Goal: Task Accomplishment & Management: Use online tool/utility

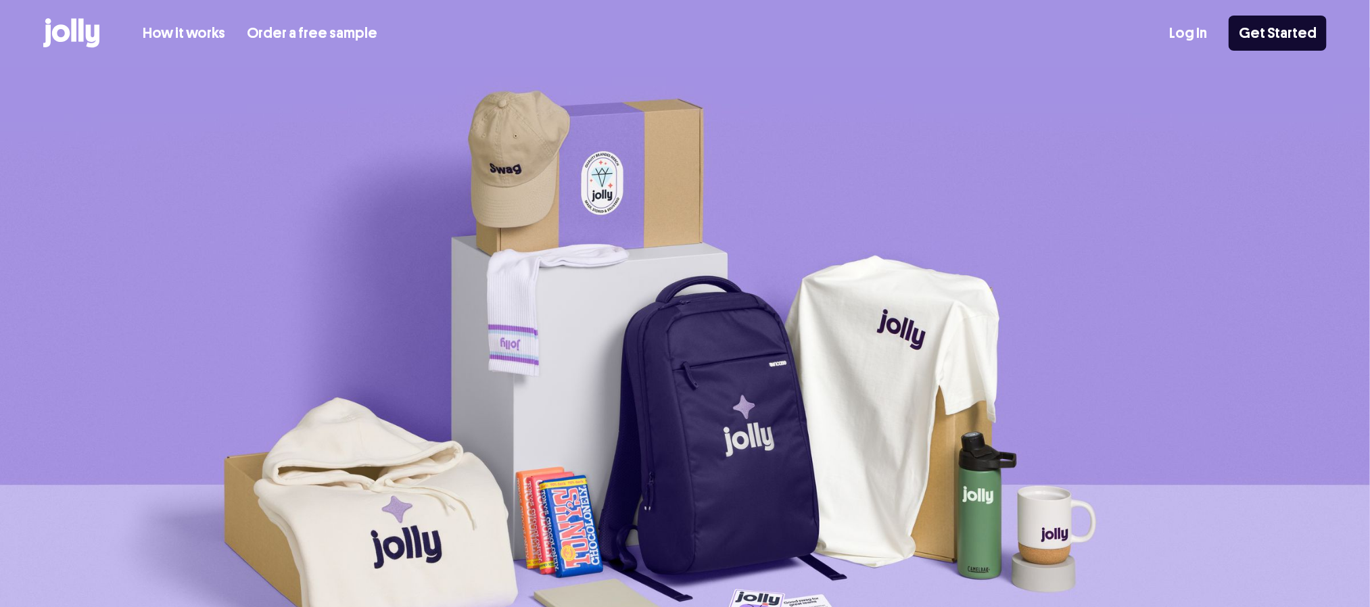
click at [1200, 34] on link "Log In" at bounding box center [1188, 33] width 38 height 22
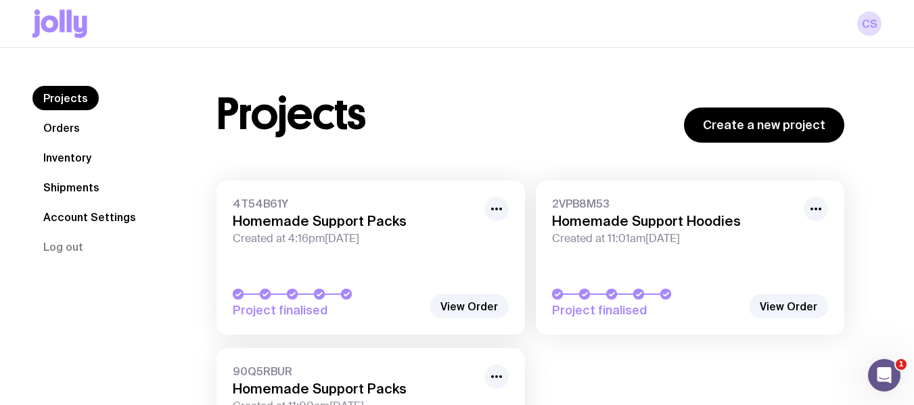
click at [87, 220] on link "Account Settings" at bounding box center [89, 217] width 114 height 24
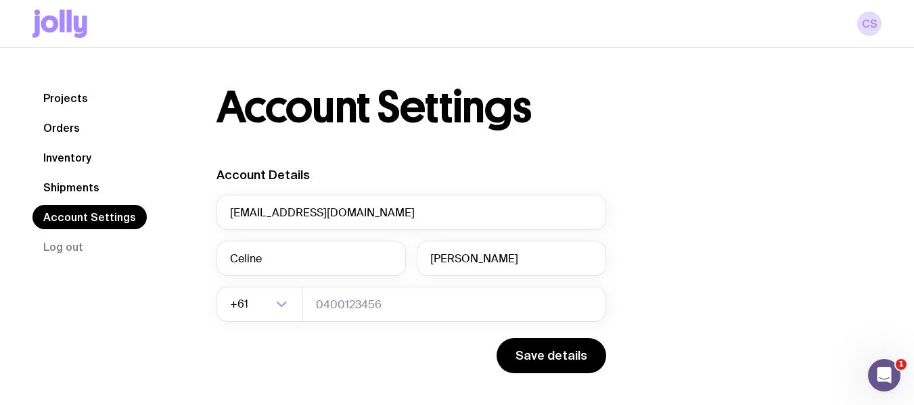
click at [817, 218] on div "Account Details [EMAIL_ADDRESS][DOMAIN_NAME] [PERSON_NAME] +61 Loading... Save …" at bounding box center [529, 366] width 627 height 399
click at [59, 122] on link "Orders" at bounding box center [61, 128] width 58 height 24
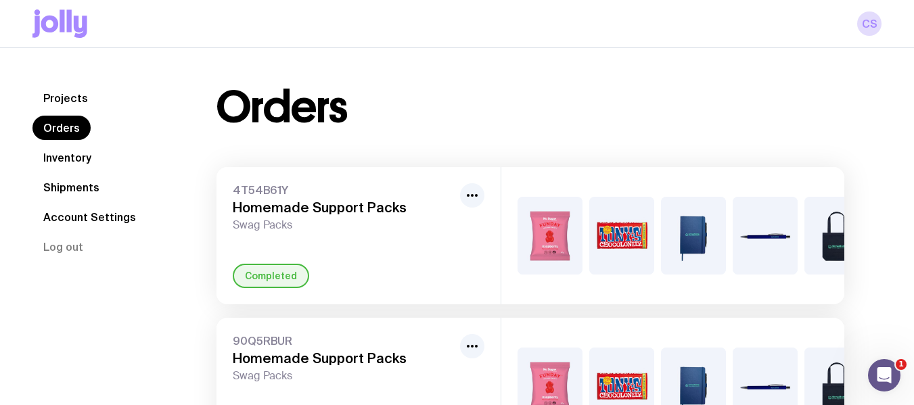
click at [58, 103] on link "Projects" at bounding box center [65, 98] width 66 height 24
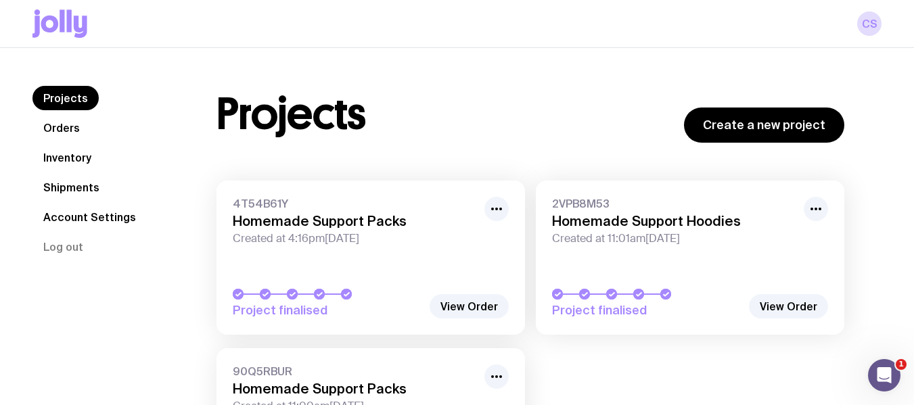
click at [70, 184] on link "Shipments" at bounding box center [71, 187] width 78 height 24
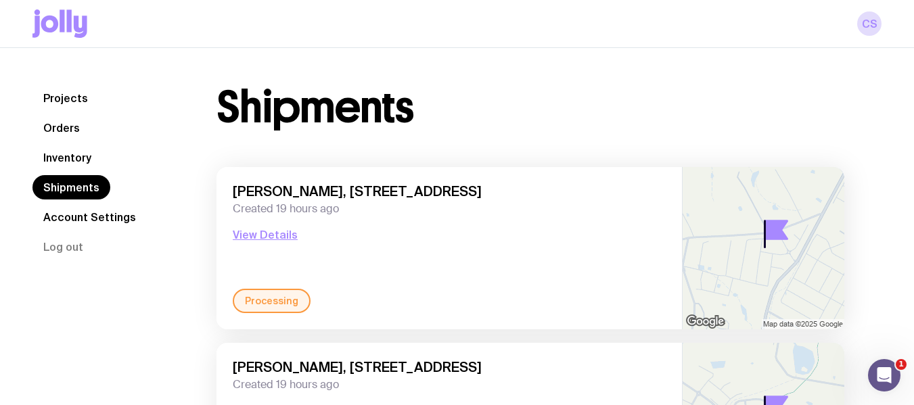
click at [80, 158] on link "Inventory" at bounding box center [67, 157] width 70 height 24
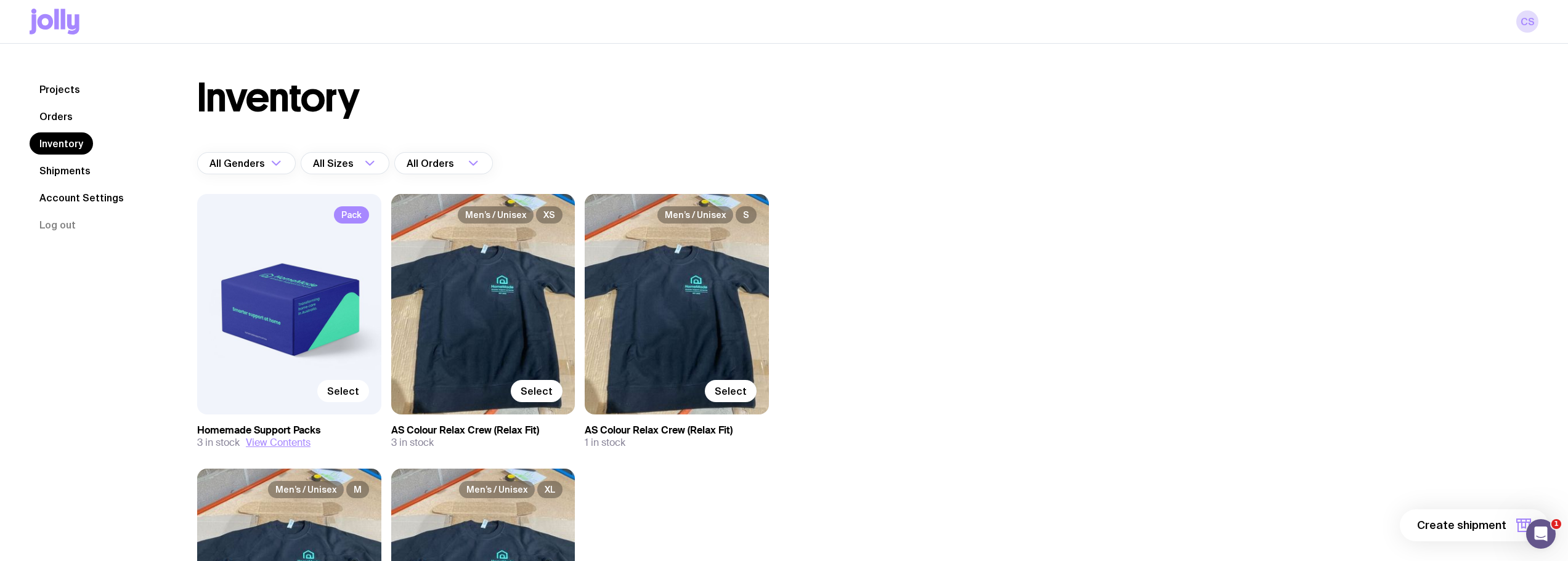
drag, startPoint x: 78, startPoint y: 193, endPoint x: 98, endPoint y: 201, distance: 21.5
click at [78, 193] on link "Account Settings" at bounding box center [81, 198] width 104 height 22
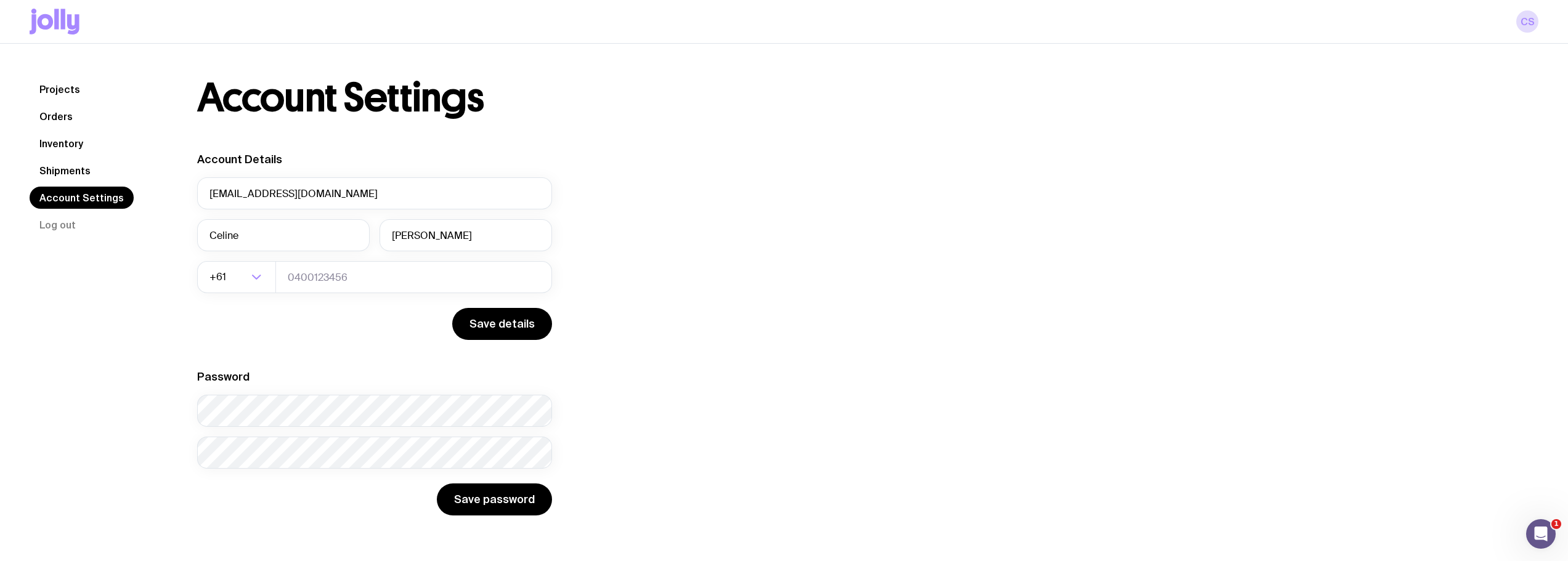
click at [69, 168] on link "Shipments" at bounding box center [65, 170] width 71 height 22
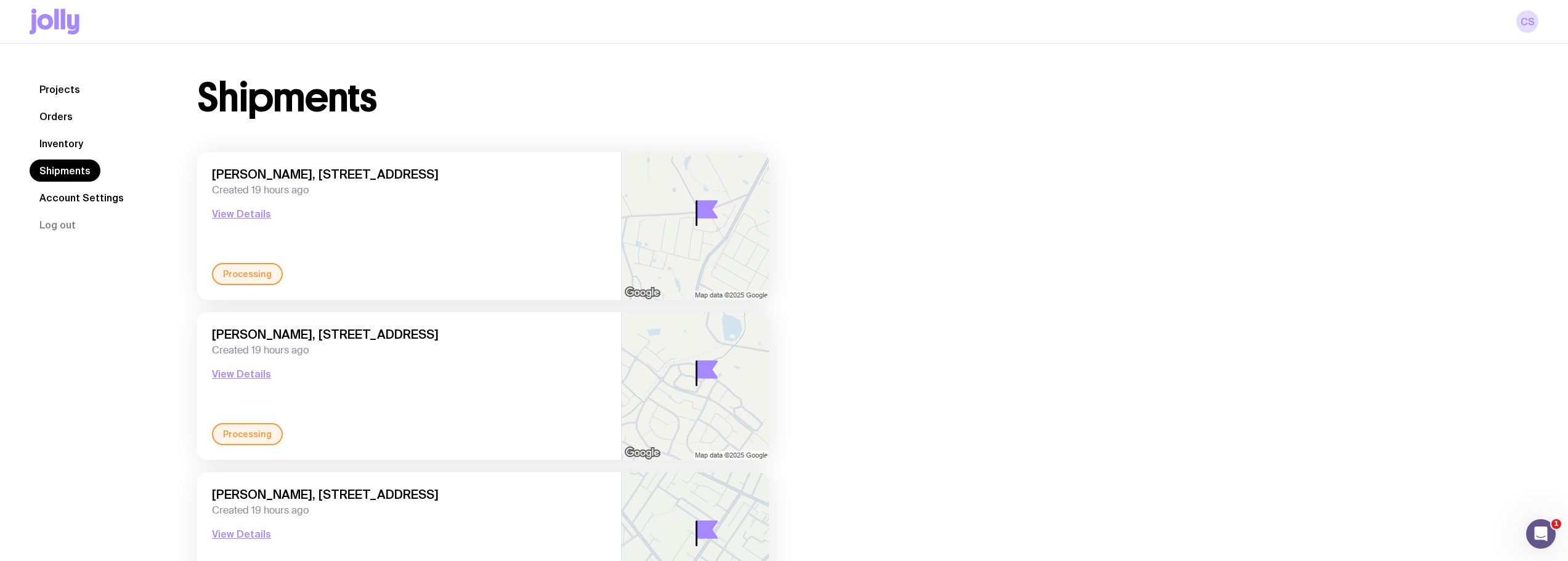
click at [75, 146] on link "Inventory" at bounding box center [61, 143] width 64 height 22
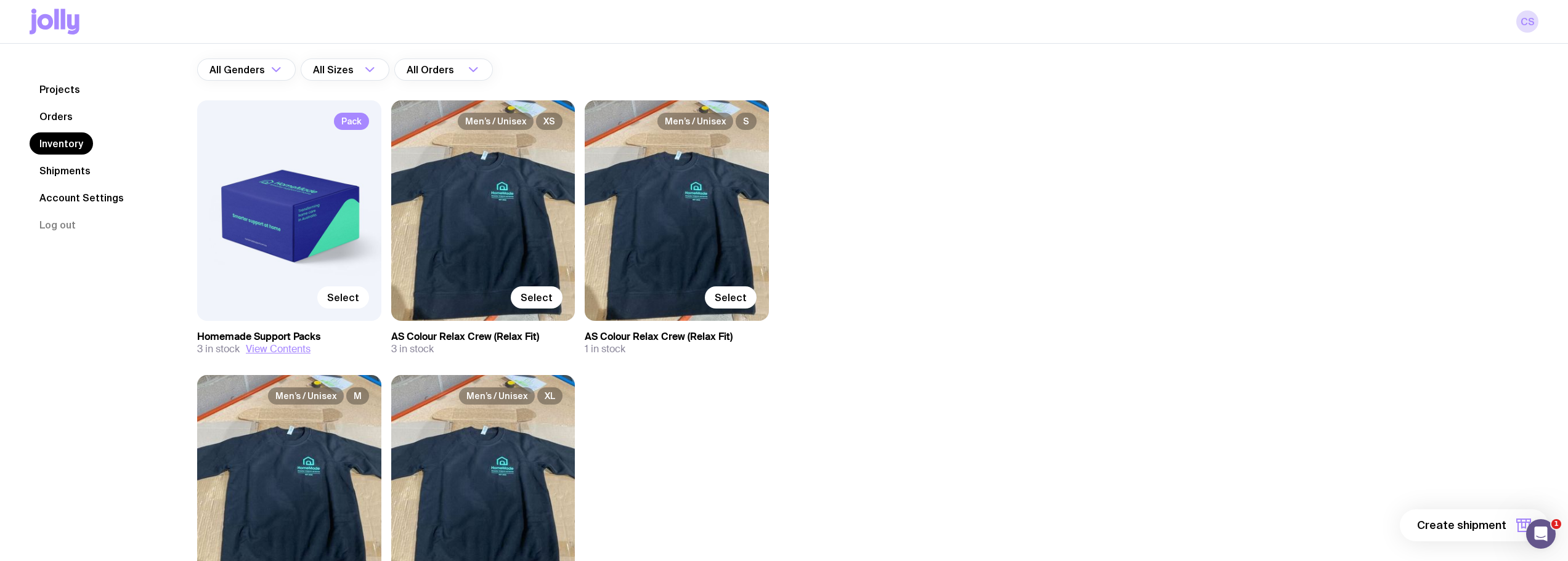
scroll to position [123, 0]
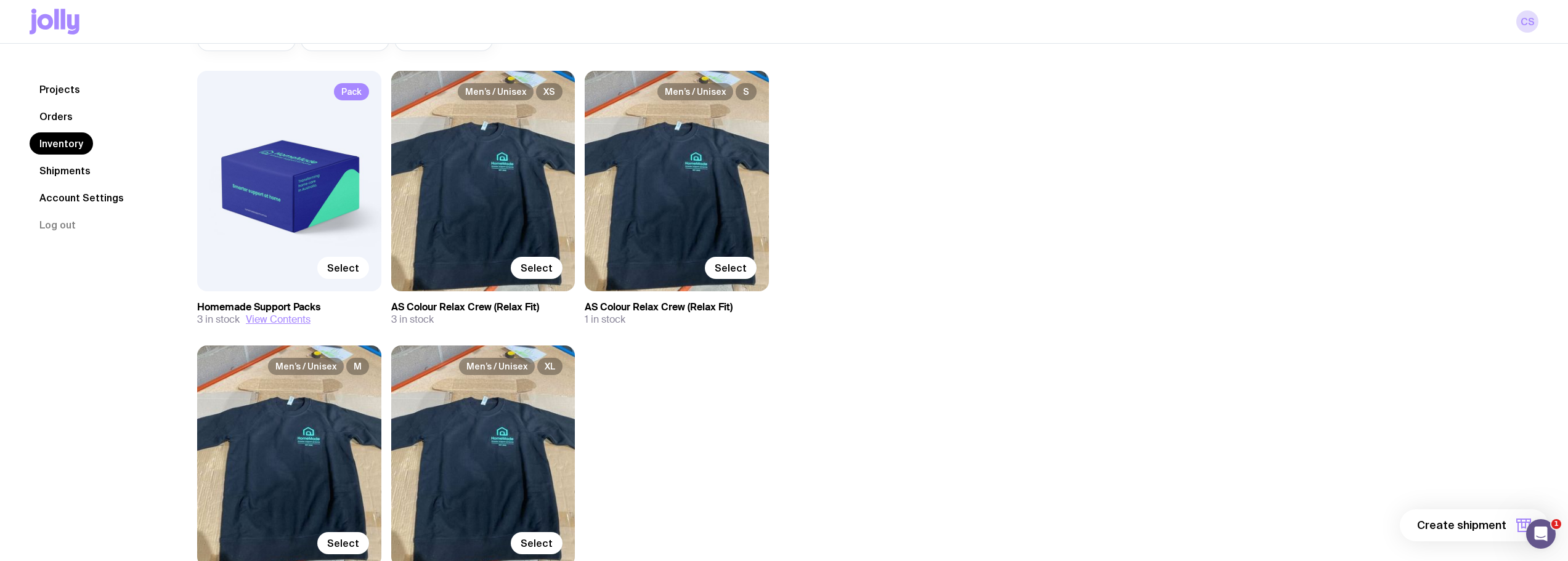
click at [69, 168] on link "Shipments" at bounding box center [65, 170] width 71 height 22
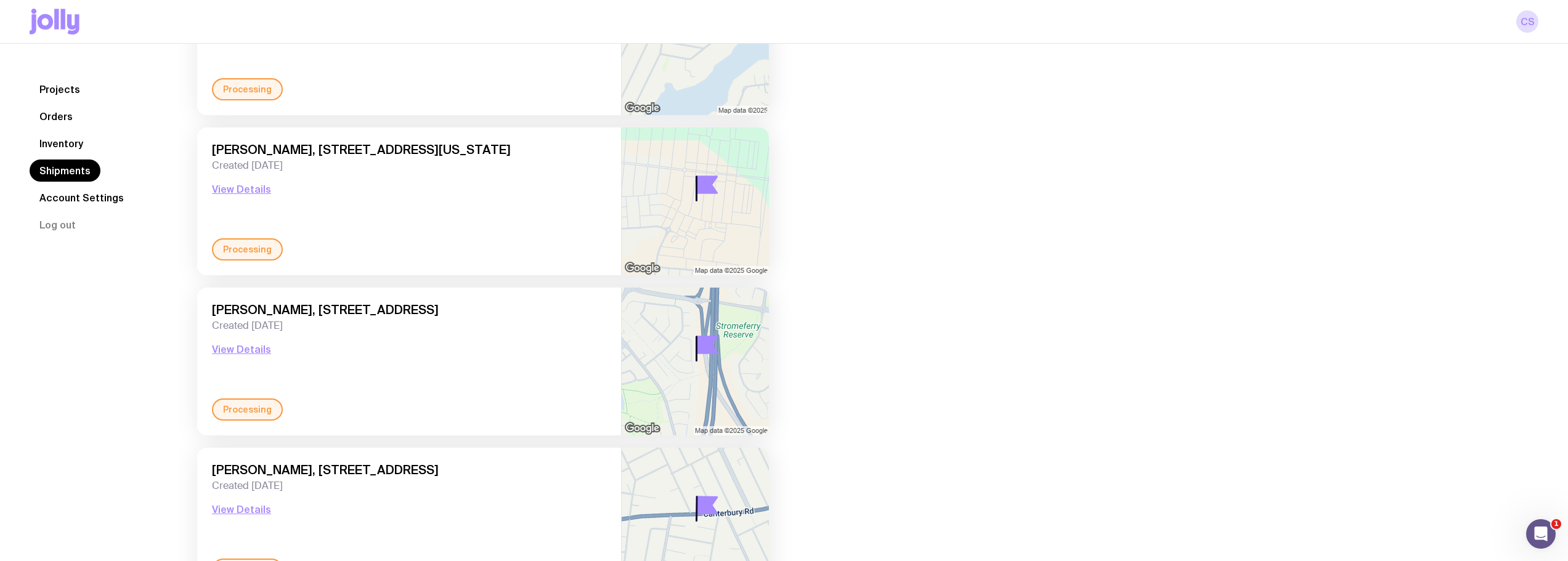
scroll to position [1108, 0]
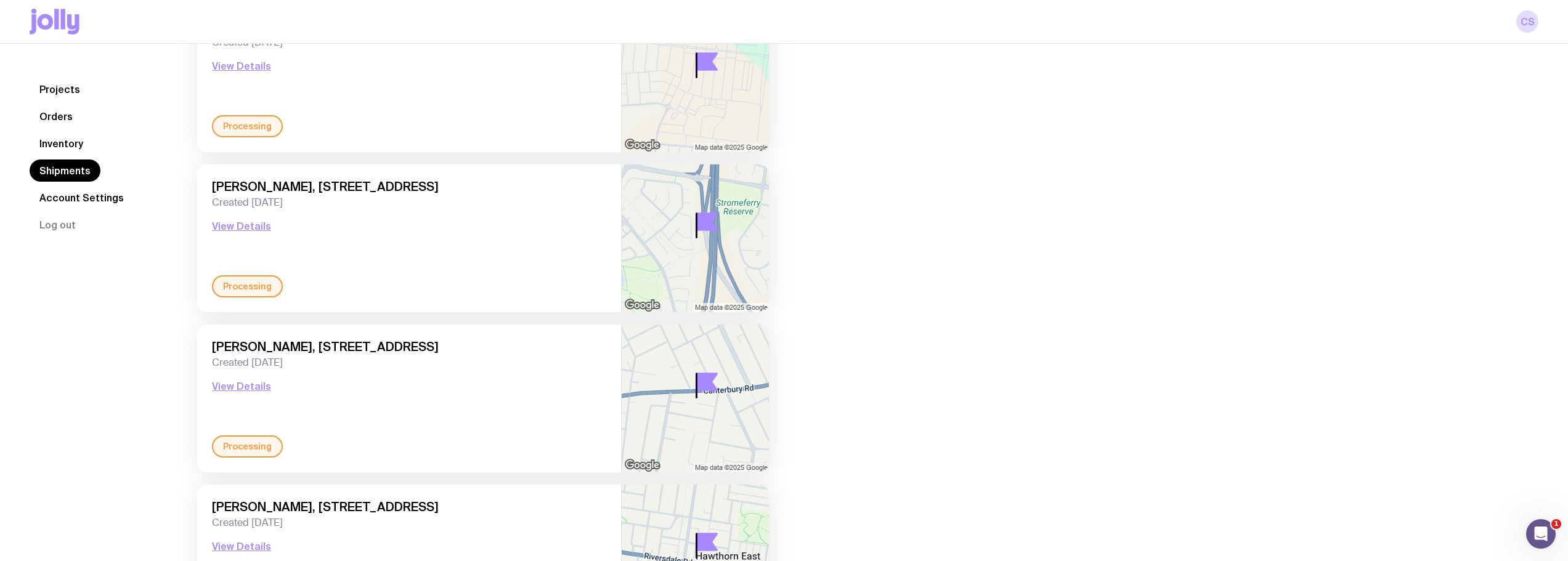
click at [47, 204] on link "Account Settings" at bounding box center [81, 198] width 104 height 22
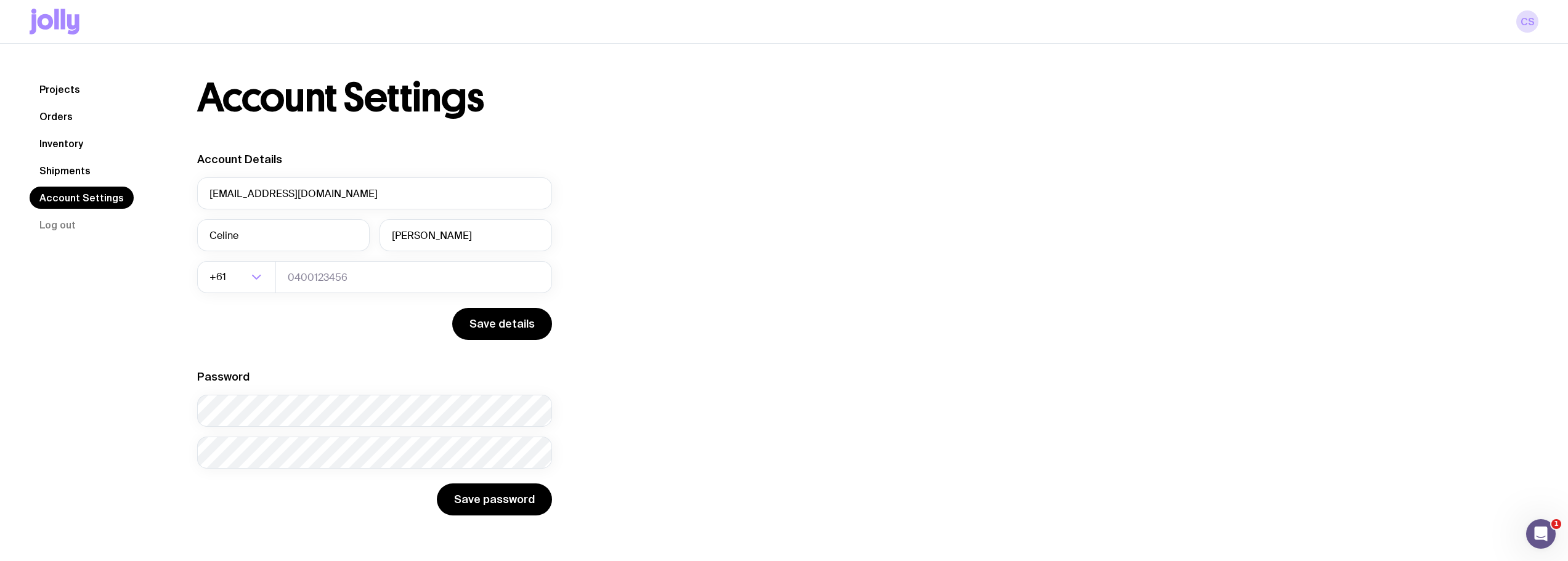
click at [67, 138] on link "Inventory" at bounding box center [61, 143] width 64 height 22
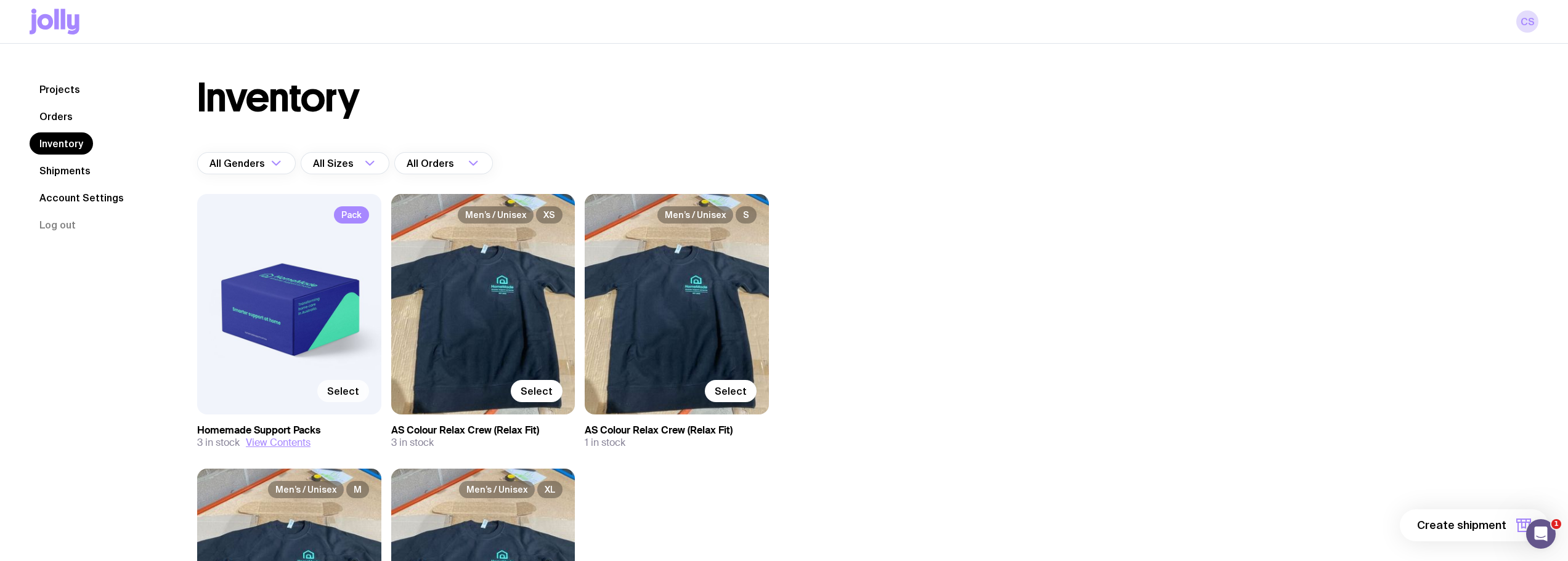
click at [357, 368] on span "Select" at bounding box center [343, 392] width 32 height 13
click at [0, 0] on input "Select" at bounding box center [0, 0] width 0 height 0
click at [551, 368] on label "Select" at bounding box center [537, 391] width 52 height 22
click at [0, 0] on input "Select" at bounding box center [0, 0] width 0 height 0
click at [832, 368] on span "2 items" at bounding box center [1486, 525] width 40 height 15
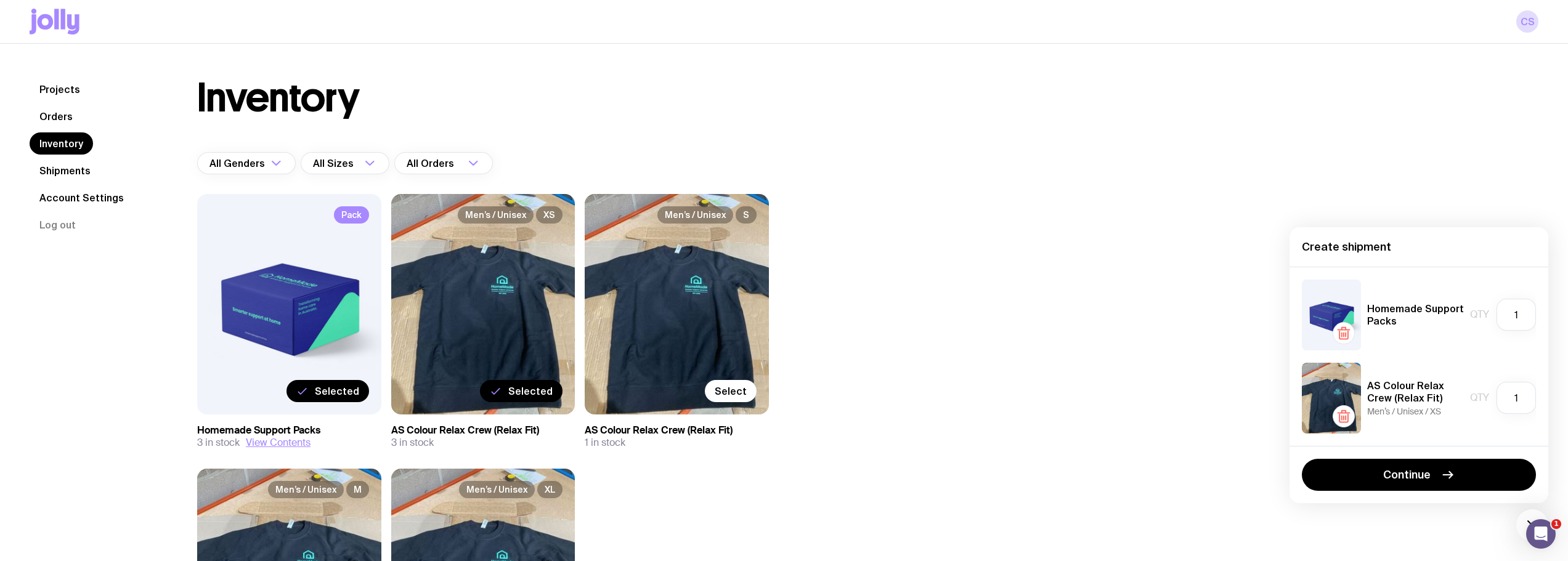
click at [832, 368] on div "Inventory All Genders Loading... All Sizes Loading... All Orders Loading... Pac…" at bounding box center [853, 425] width 1371 height 695
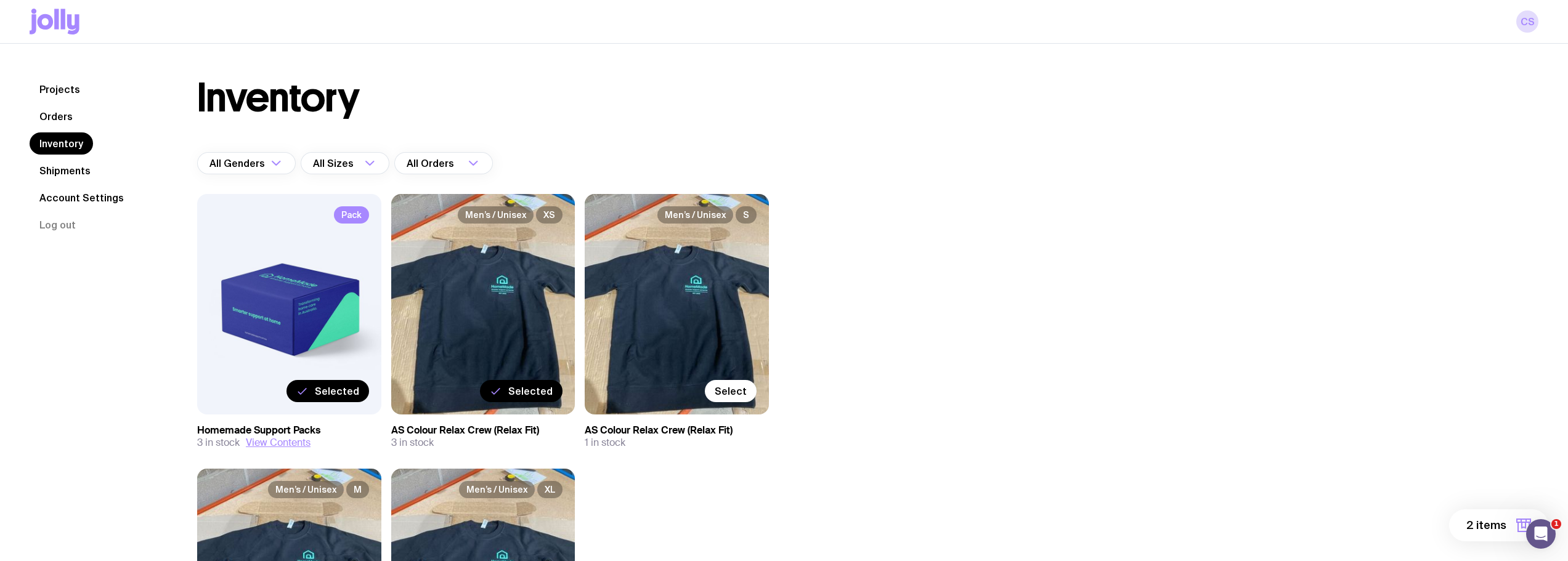
click at [534, 368] on span "Selected" at bounding box center [530, 392] width 45 height 13
click at [0, 0] on input "Selected" at bounding box center [0, 0] width 0 height 0
click at [326, 368] on span "Selected" at bounding box center [337, 392] width 45 height 13
click at [0, 0] on input "Selected" at bounding box center [0, 0] width 0 height 0
